Goal: Task Accomplishment & Management: Complete application form

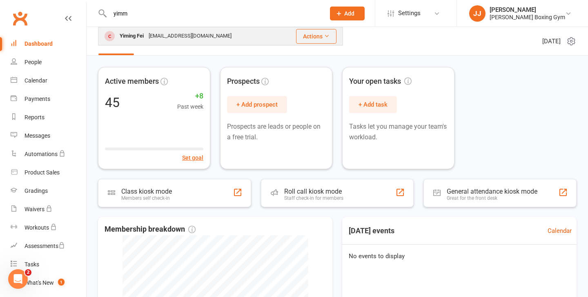
type input "yimm"
click at [196, 34] on div "[EMAIL_ADDRESS][DOMAIN_NAME]" at bounding box center [190, 36] width 88 height 12
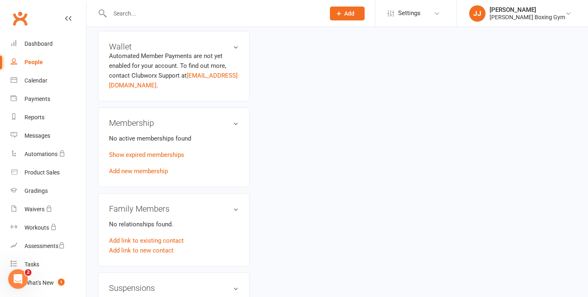
scroll to position [278, 0]
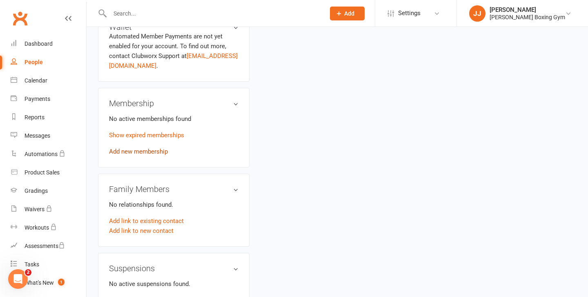
click at [140, 151] on link "Add new membership" at bounding box center [138, 151] width 59 height 7
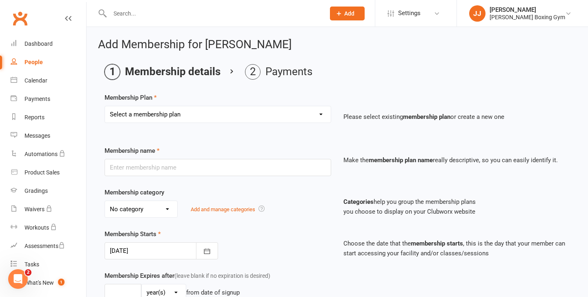
click at [180, 114] on select "Select a membership plan Create new Membership Plan Monthly - 1 class a week Mo…" at bounding box center [218, 114] width 226 height 16
select select "6"
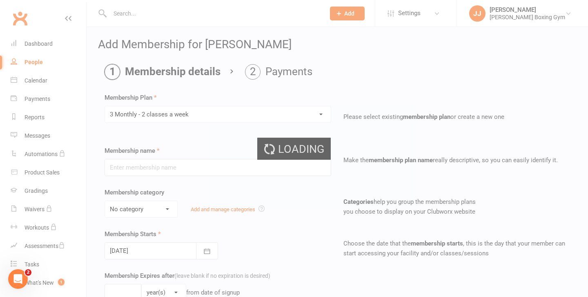
type input "3 Monthly - 2 classes a week"
select select "0"
type input "3"
select select "2"
type input "2"
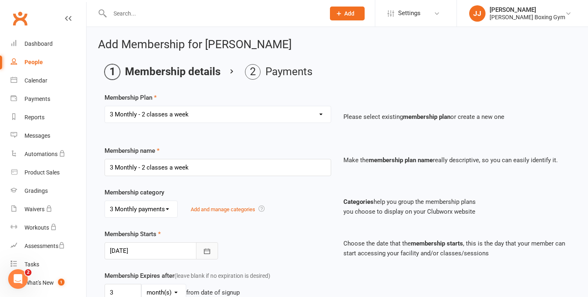
click at [210, 253] on icon "button" at bounding box center [207, 251] width 8 height 8
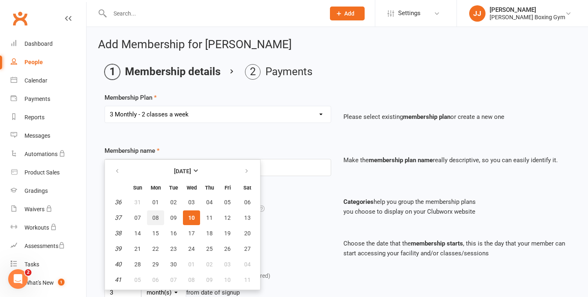
click at [154, 221] on button "08" at bounding box center [155, 217] width 17 height 15
type input "[DATE]"
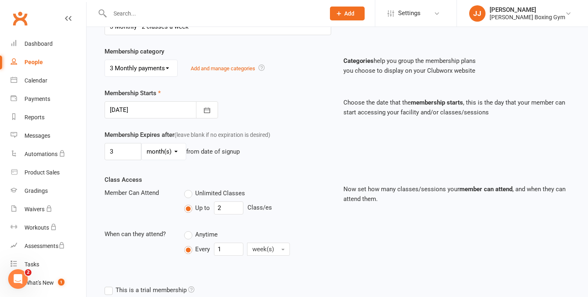
scroll to position [281, 0]
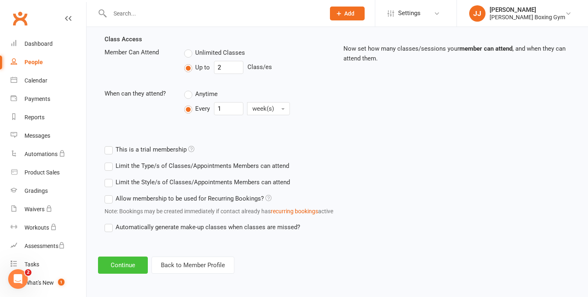
click at [111, 273] on button "Continue" at bounding box center [123, 264] width 50 height 17
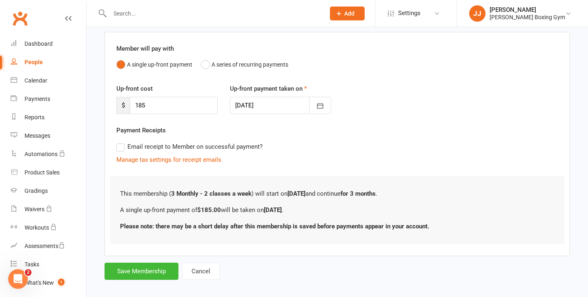
scroll to position [68, 0]
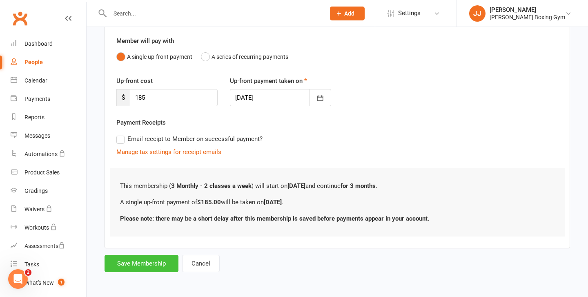
click at [139, 269] on button "Save Membership" at bounding box center [141, 263] width 74 height 17
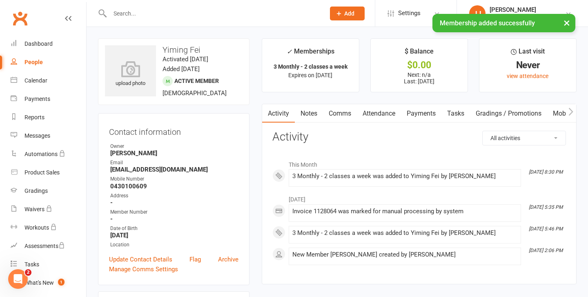
click at [39, 57] on link "People" at bounding box center [48, 62] width 75 height 18
select select "100"
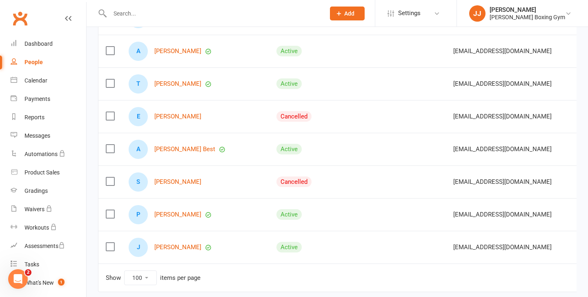
scroll to position [2712, 0]
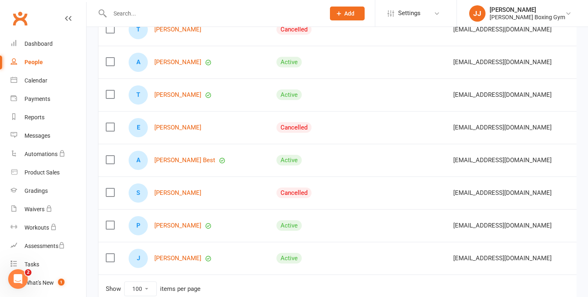
click at [169, 11] on input "text" at bounding box center [213, 13] width 212 height 11
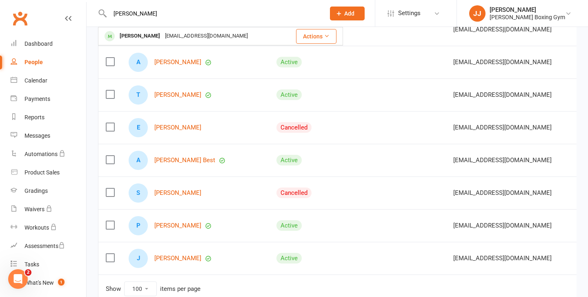
type input "[PERSON_NAME]"
